Goal: Navigation & Orientation: Find specific page/section

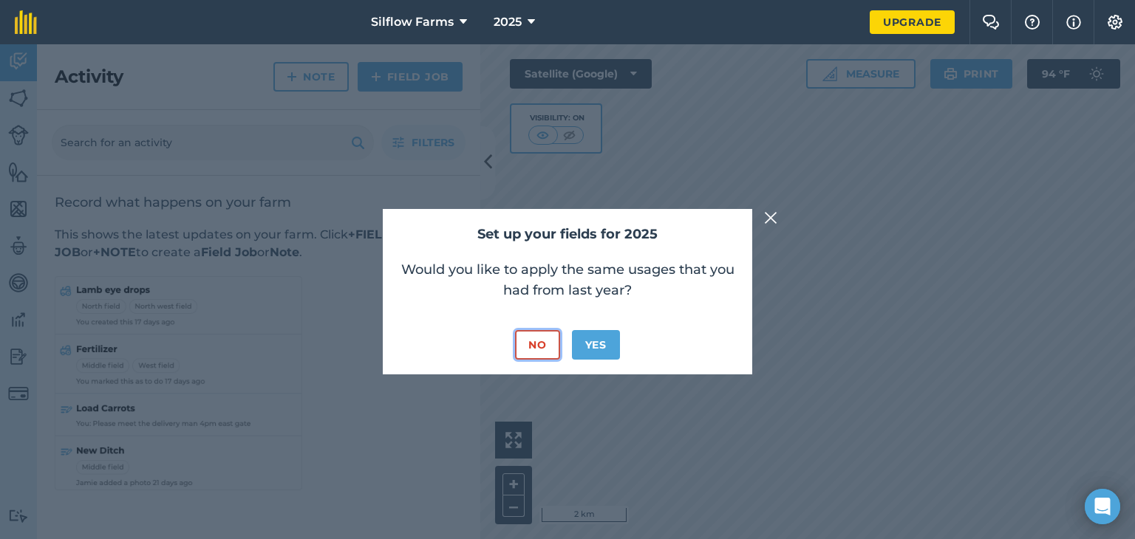
click at [535, 347] on button "No" at bounding box center [537, 345] width 44 height 30
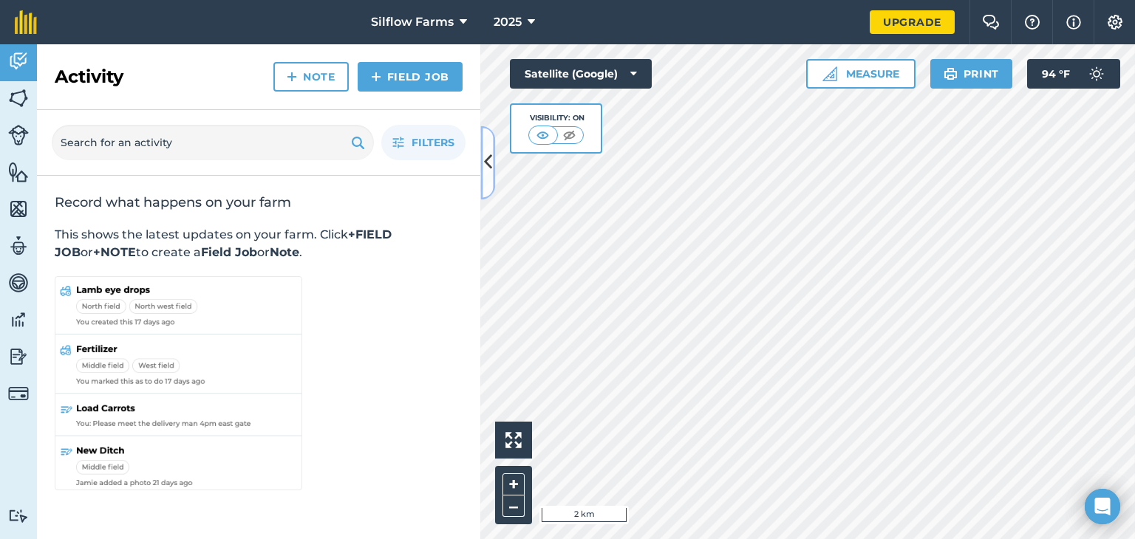
click at [491, 160] on icon at bounding box center [488, 163] width 8 height 26
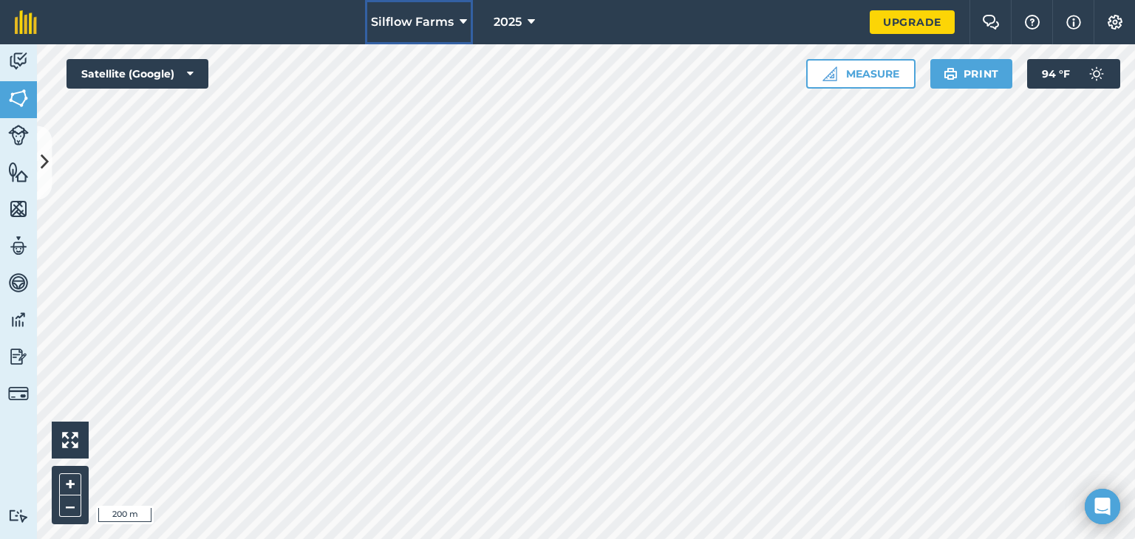
click at [456, 21] on button "Silflow Farms" at bounding box center [419, 22] width 108 height 44
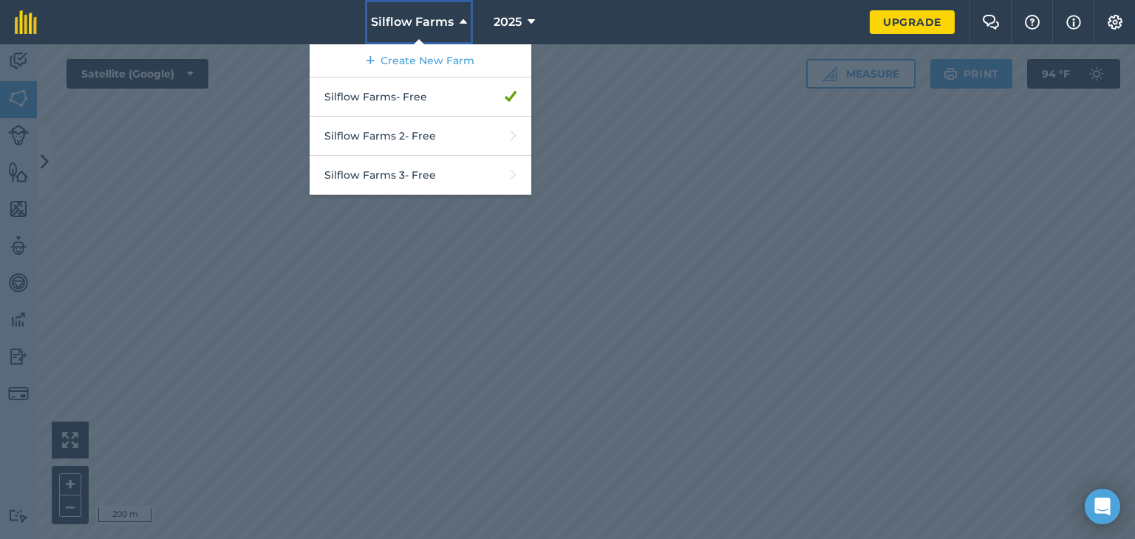
click at [456, 21] on button "Silflow Farms" at bounding box center [419, 22] width 108 height 44
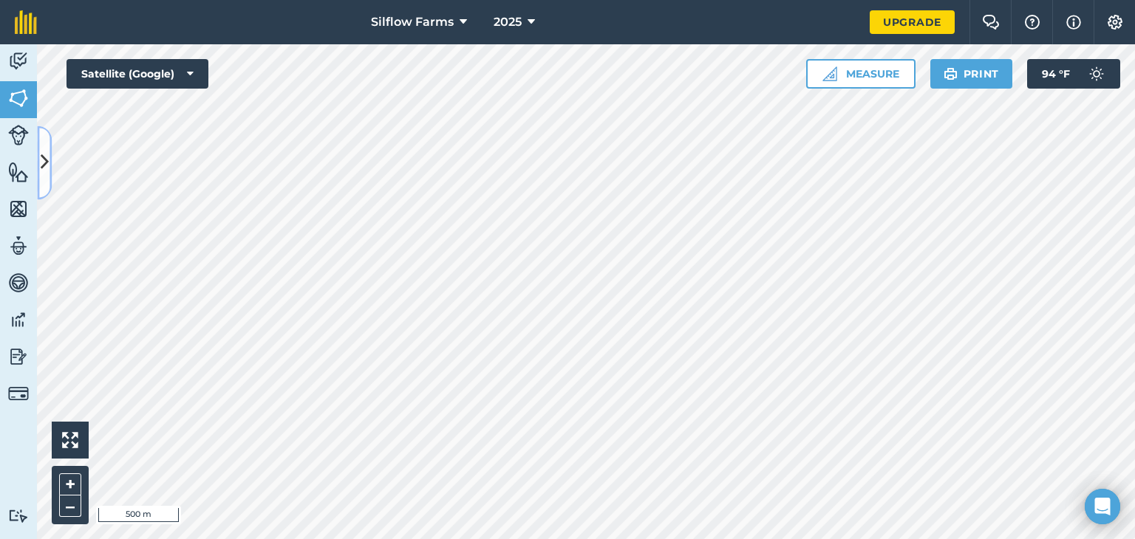
click at [51, 175] on button at bounding box center [44, 163] width 15 height 74
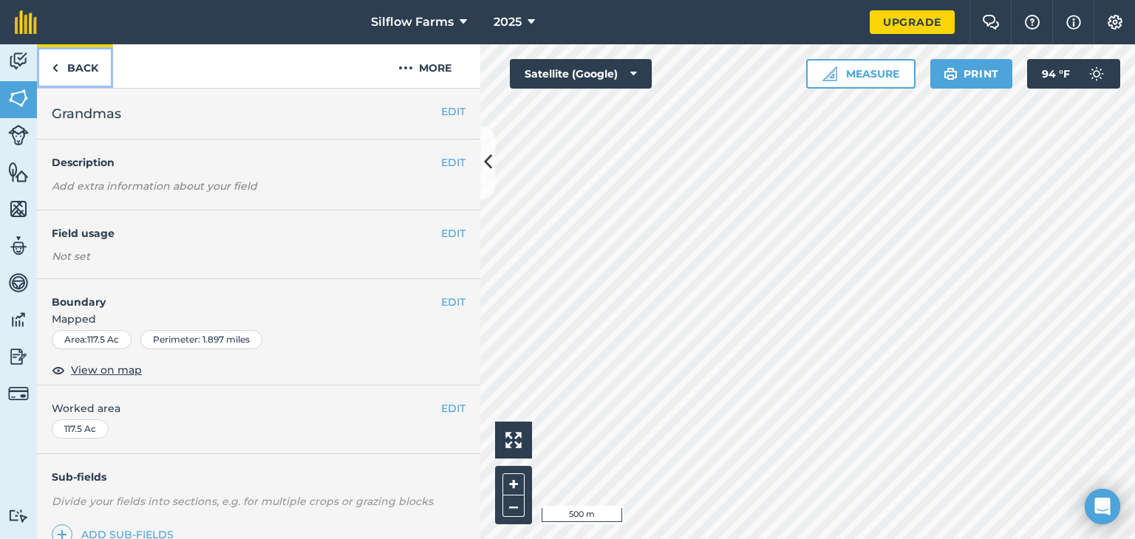
click at [58, 62] on img at bounding box center [55, 68] width 7 height 18
click at [65, 71] on link "Back" at bounding box center [75, 66] width 76 height 44
